Goal: Information Seeking & Learning: Find specific fact

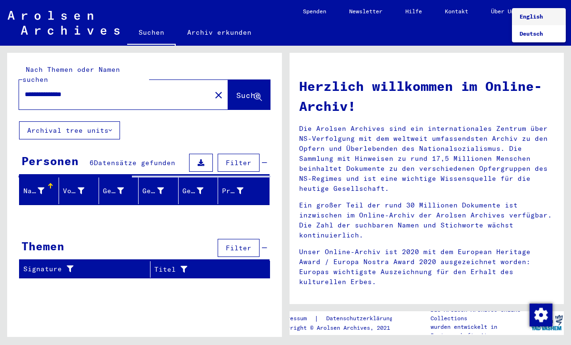
click at [528, 20] on span "English" at bounding box center [530, 16] width 23 height 7
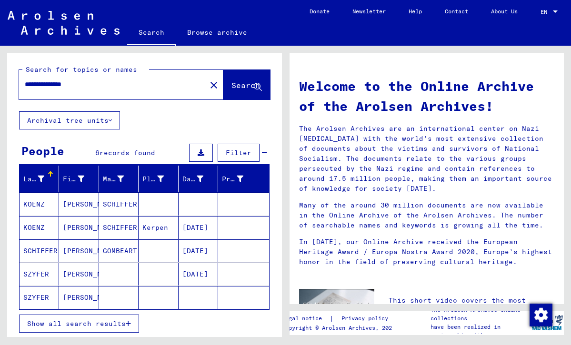
click at [99, 280] on mat-cell at bounding box center [119, 274] width 40 height 23
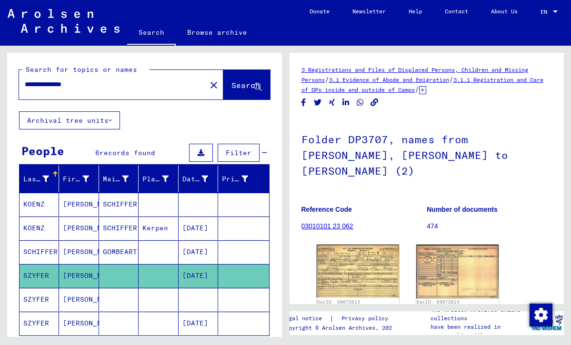
drag, startPoint x: 89, startPoint y: 82, endPoint x: 22, endPoint y: 81, distance: 66.6
click at [20, 81] on div "**********" at bounding box center [109, 84] width 181 height 21
type input "**********"
click at [231, 86] on span "Search" at bounding box center [245, 85] width 29 height 10
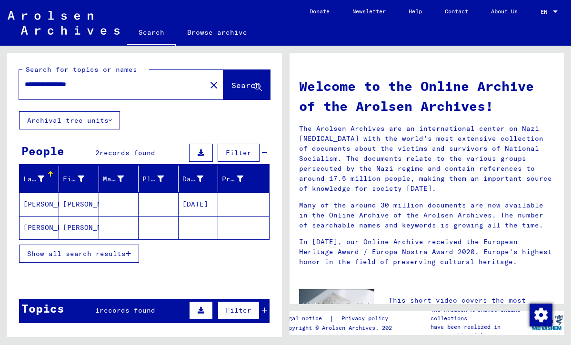
click at [194, 202] on mat-cell "[DATE]" at bounding box center [198, 204] width 40 height 23
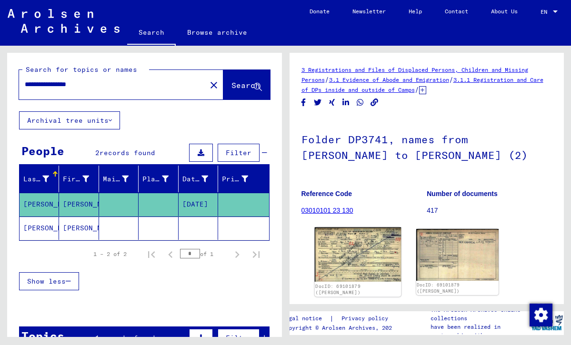
click at [353, 260] on img at bounding box center [357, 255] width 87 height 54
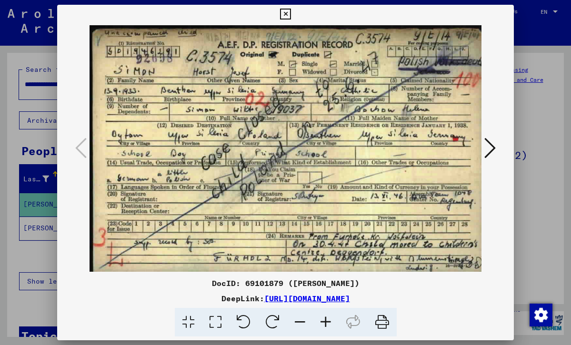
click at [326, 316] on icon at bounding box center [326, 322] width 26 height 29
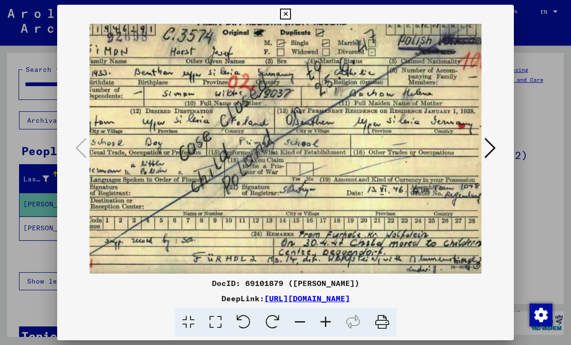
scroll to position [24, 42]
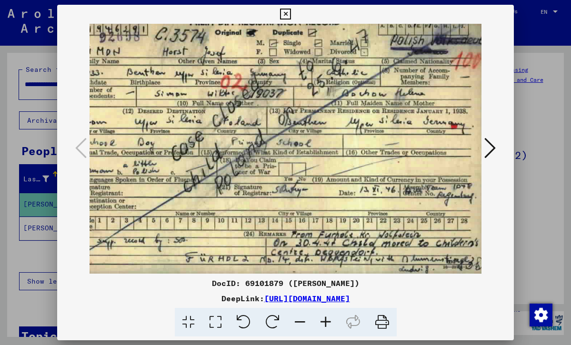
drag, startPoint x: 348, startPoint y: 187, endPoint x: 306, endPoint y: 104, distance: 92.8
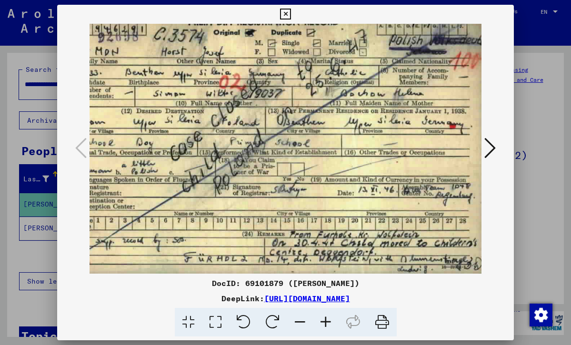
drag, startPoint x: 358, startPoint y: 136, endPoint x: 336, endPoint y: 129, distance: 23.8
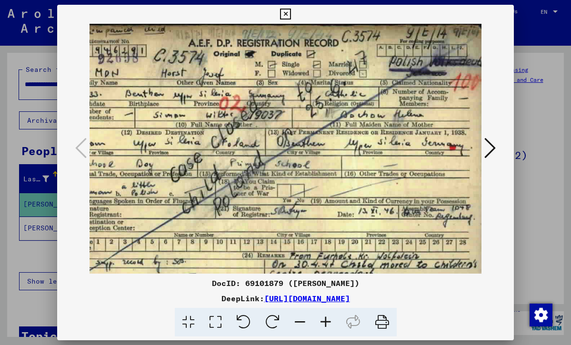
scroll to position [2, 43]
drag, startPoint x: 362, startPoint y: 140, endPoint x: 362, endPoint y: 161, distance: 21.4
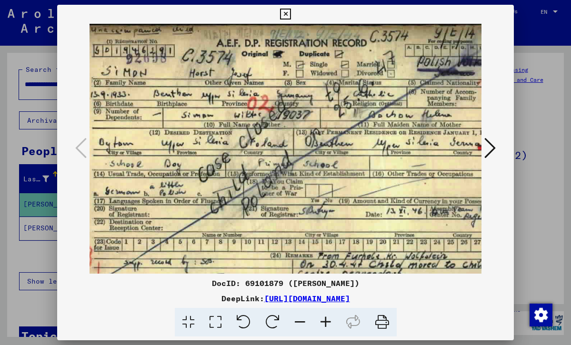
scroll to position [2, 14]
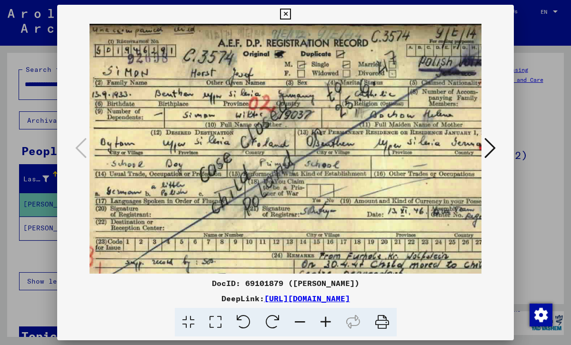
drag, startPoint x: 362, startPoint y: 161, endPoint x: 390, endPoint y: 161, distance: 28.6
click at [493, 147] on icon at bounding box center [489, 148] width 11 height 23
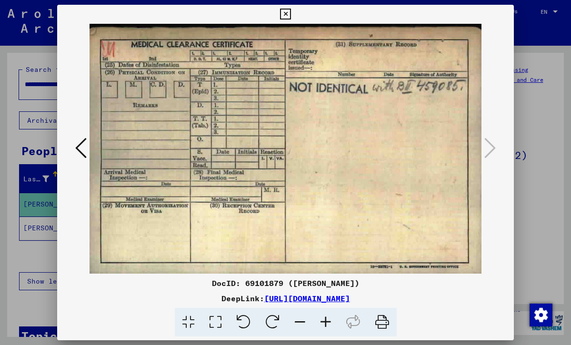
click at [291, 11] on icon at bounding box center [285, 14] width 11 height 11
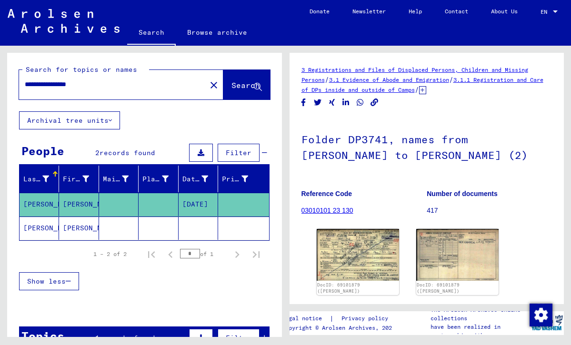
click at [80, 226] on mat-cell "[PERSON_NAME]" at bounding box center [79, 228] width 40 height 23
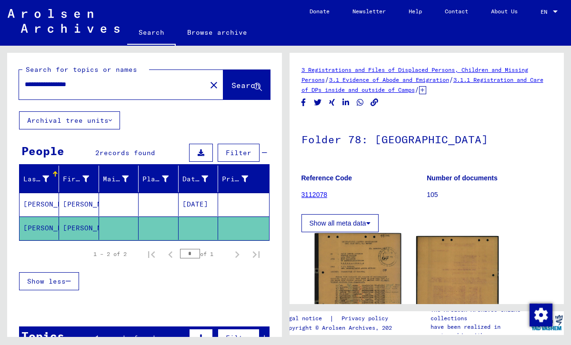
click at [356, 271] on img at bounding box center [357, 287] width 87 height 109
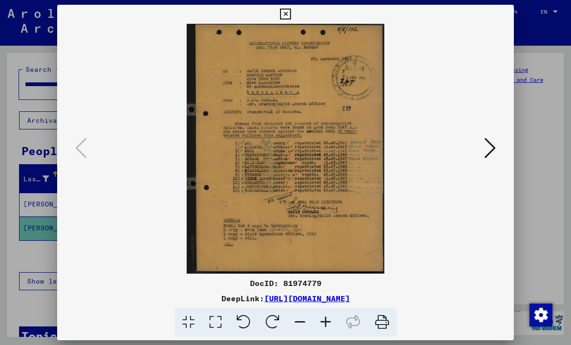
click at [322, 322] on icon at bounding box center [326, 322] width 26 height 29
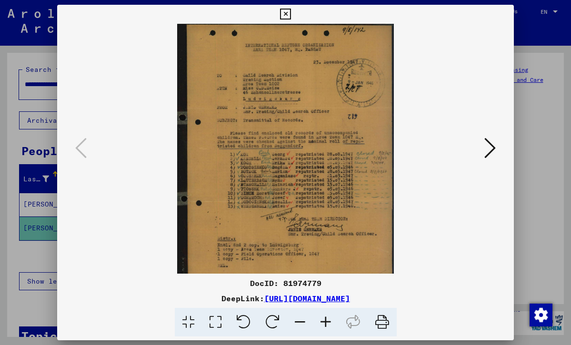
click at [325, 316] on icon at bounding box center [326, 322] width 26 height 29
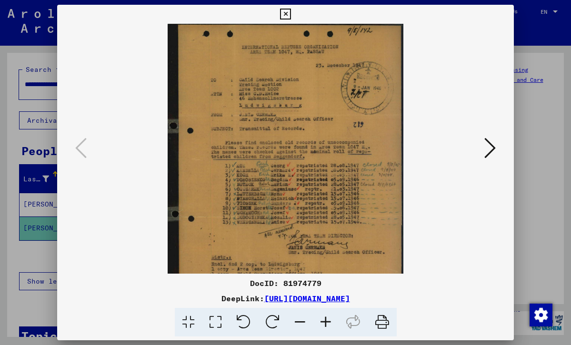
click at [325, 317] on icon at bounding box center [326, 322] width 26 height 29
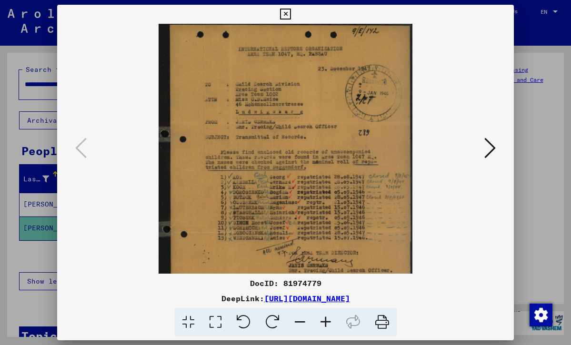
click at [325, 317] on icon at bounding box center [326, 322] width 26 height 29
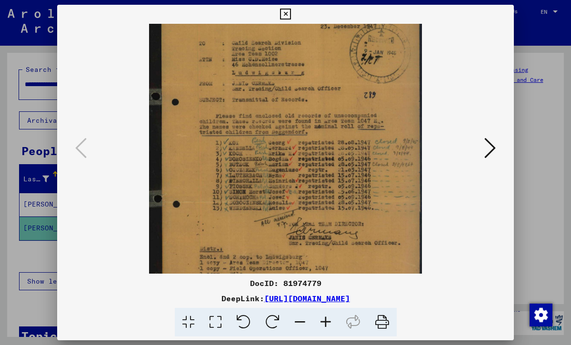
scroll to position [69, 0]
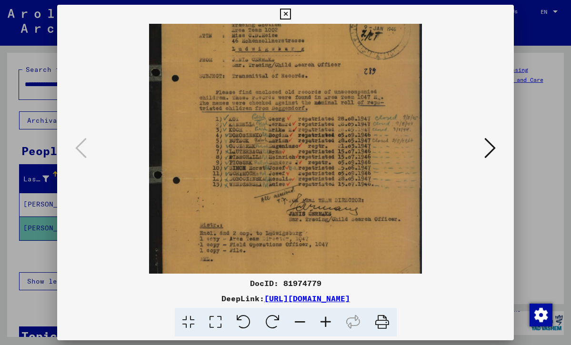
drag, startPoint x: 369, startPoint y: 238, endPoint x: 360, endPoint y: 169, distance: 70.1
click at [374, 198] on img at bounding box center [285, 127] width 273 height 345
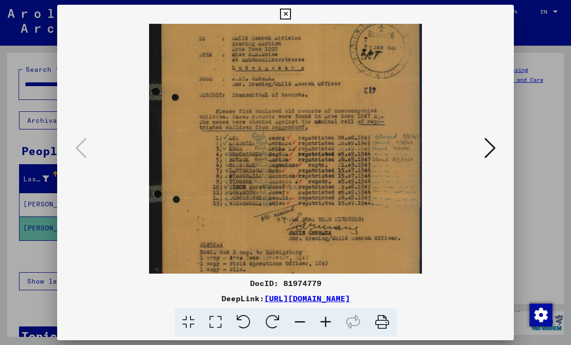
scroll to position [47, 0]
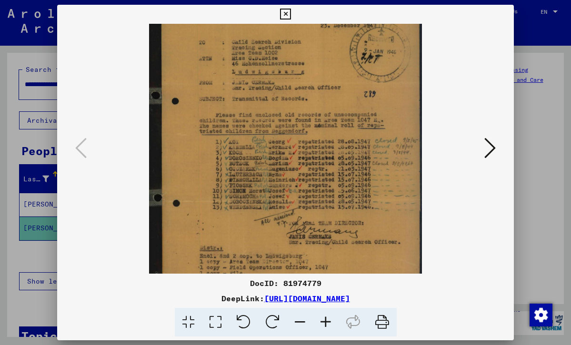
drag, startPoint x: 375, startPoint y: 198, endPoint x: 375, endPoint y: 221, distance: 22.4
click at [492, 144] on icon at bounding box center [489, 148] width 11 height 23
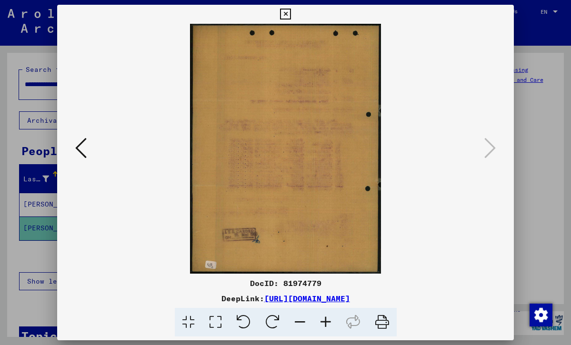
scroll to position [0, 0]
click at [294, 20] on button at bounding box center [285, 14] width 17 height 19
